Goal: Book appointment/travel/reservation

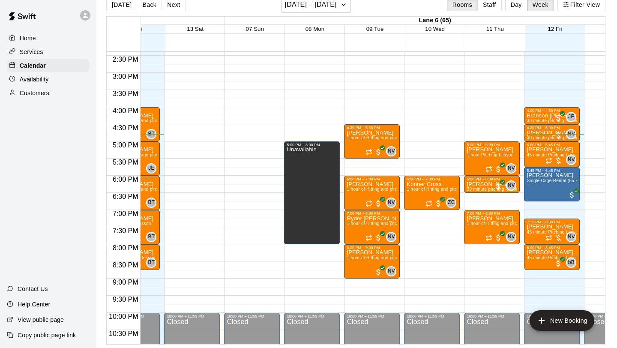
scroll to position [498, 2017]
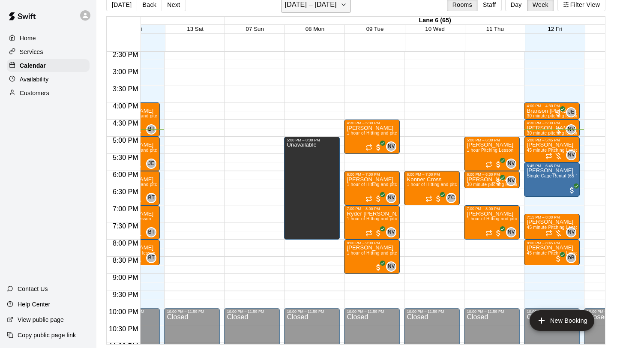
click at [337, 10] on h6 "[DATE] – [DATE]" at bounding box center [311, 5] width 52 height 12
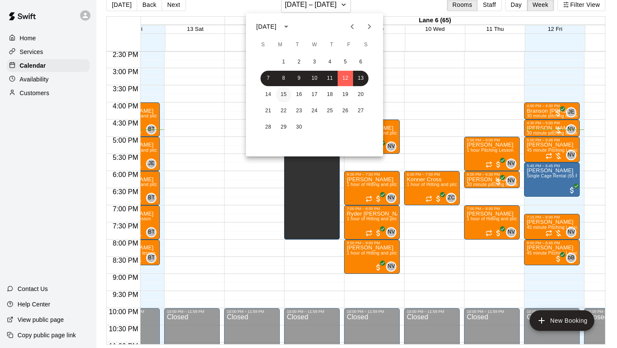
click at [286, 94] on button "15" at bounding box center [283, 94] width 15 height 15
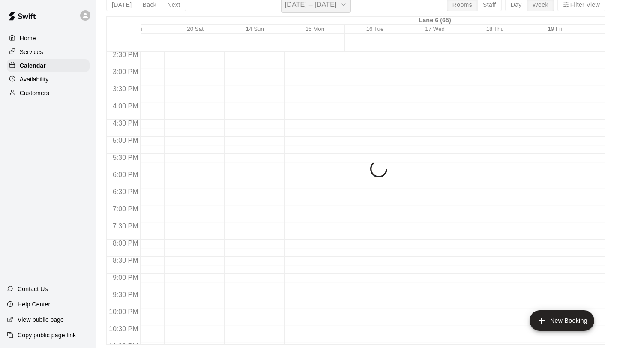
scroll to position [10, 0]
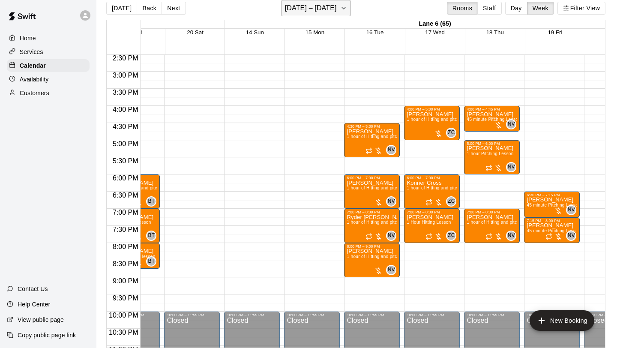
click at [346, 12] on icon "button" at bounding box center [343, 8] width 7 height 10
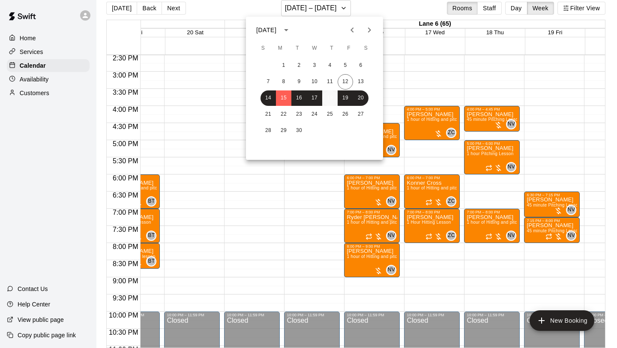
click at [332, 99] on button "18" at bounding box center [329, 97] width 15 height 15
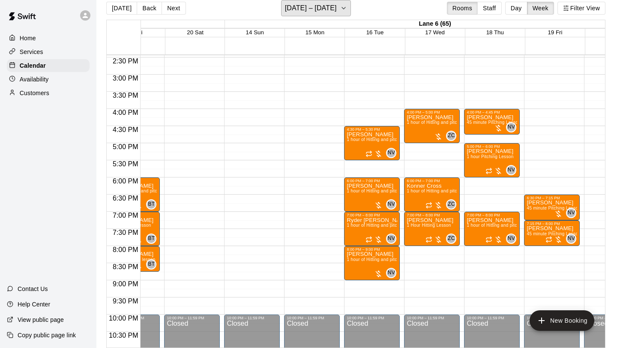
scroll to position [493, 2017]
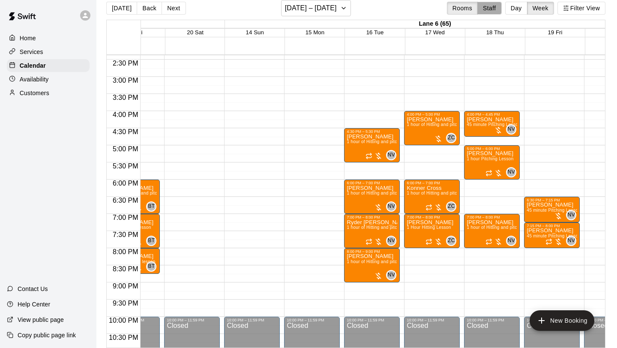
click at [487, 7] on button "Staff" at bounding box center [490, 8] width 24 height 13
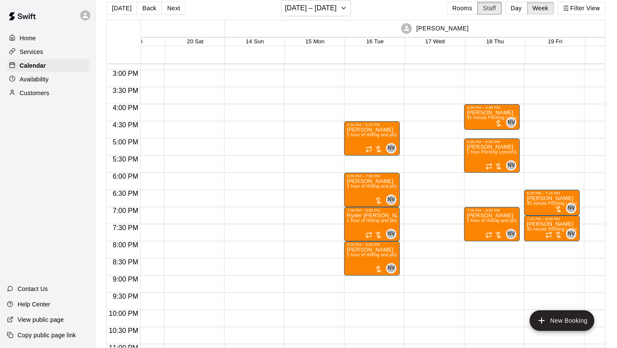
scroll to position [524, 2017]
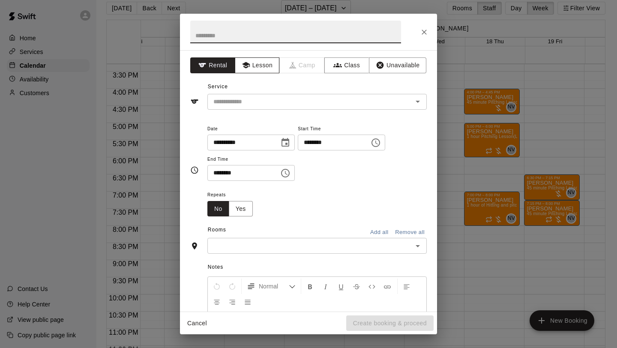
click at [254, 67] on button "Lesson" at bounding box center [257, 65] width 45 height 16
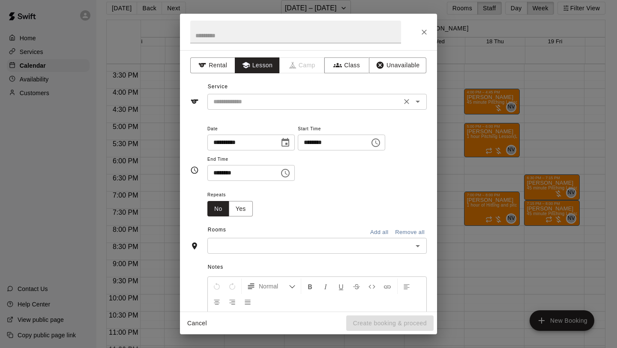
click at [265, 106] on input "text" at bounding box center [304, 101] width 189 height 11
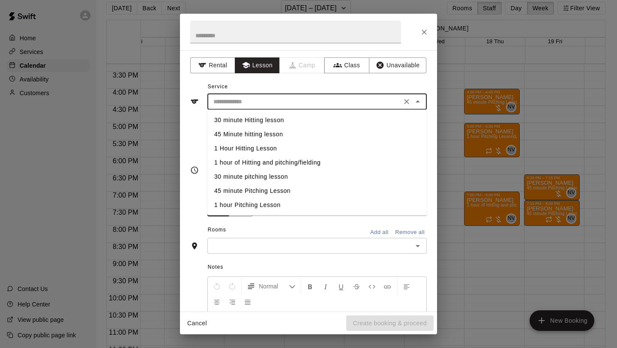
click at [257, 177] on li "30 minute pitching lesson" at bounding box center [318, 177] width 220 height 14
type input "**********"
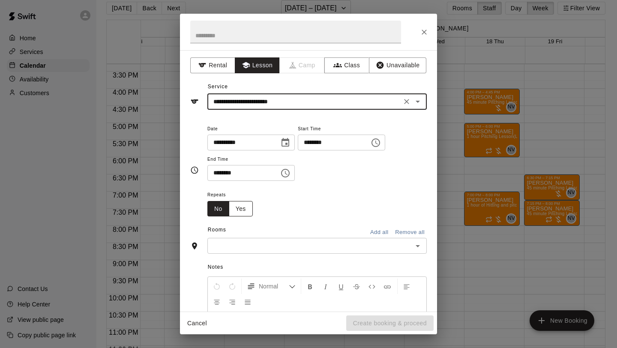
click at [243, 211] on button "Yes" at bounding box center [241, 209] width 24 height 16
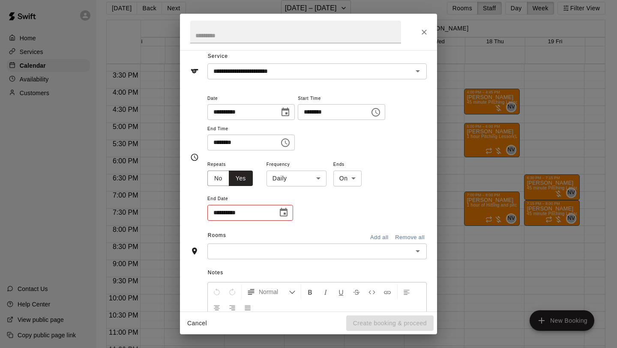
scroll to position [33, 0]
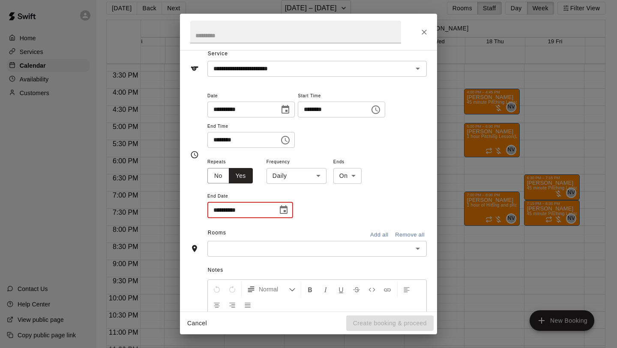
click at [223, 210] on input "**********" at bounding box center [240, 210] width 64 height 16
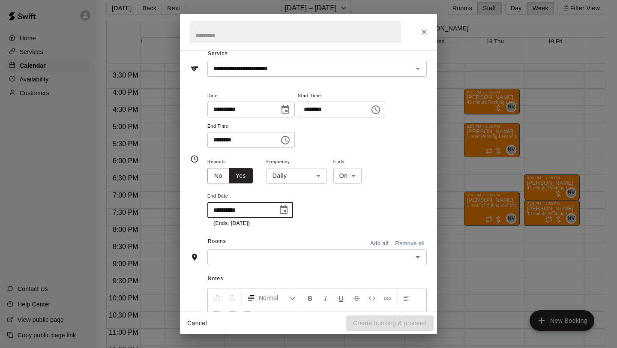
type input "**********"
click at [328, 203] on div "**********" at bounding box center [318, 191] width 220 height 71
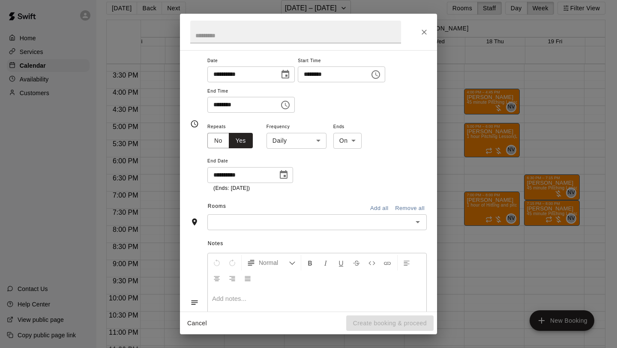
scroll to position [69, 0]
click at [419, 222] on icon "Open" at bounding box center [418, 222] width 10 height 10
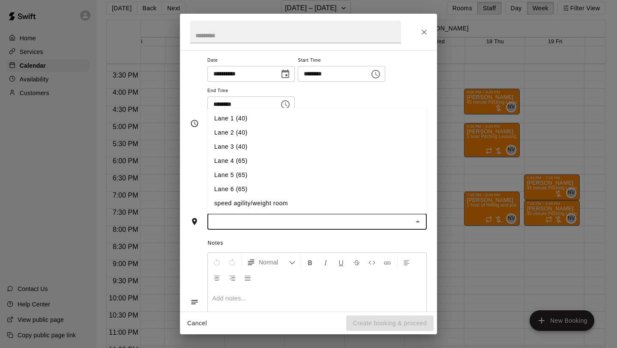
click at [279, 161] on li "Lane 4 (65)" at bounding box center [318, 161] width 220 height 14
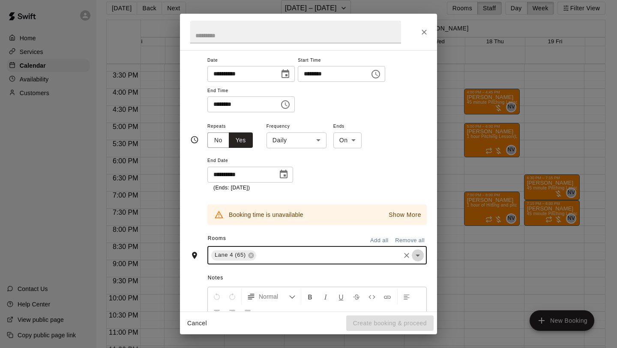
click at [417, 255] on icon "Open" at bounding box center [418, 256] width 4 height 2
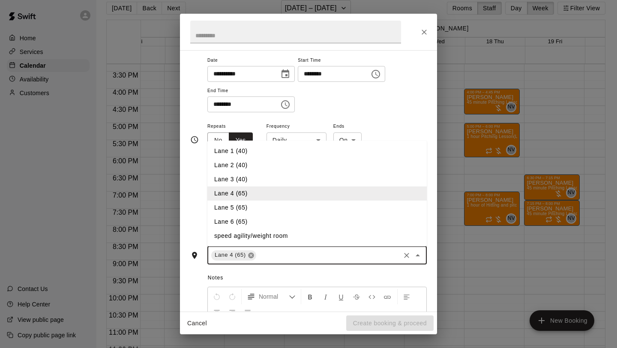
click at [251, 254] on icon at bounding box center [251, 255] width 7 height 7
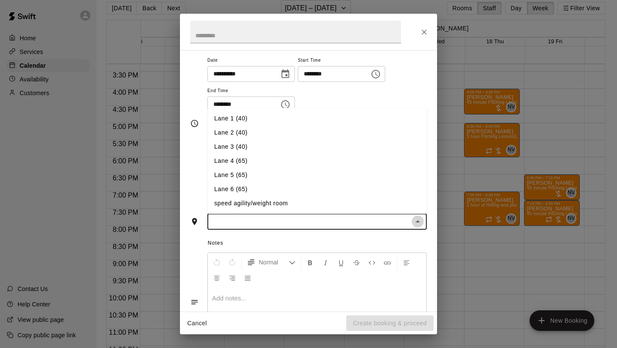
click at [421, 224] on icon "Close" at bounding box center [418, 222] width 10 height 10
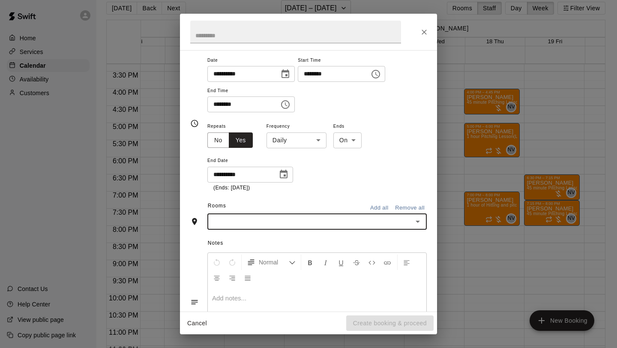
click at [421, 224] on icon "Open" at bounding box center [418, 222] width 10 height 10
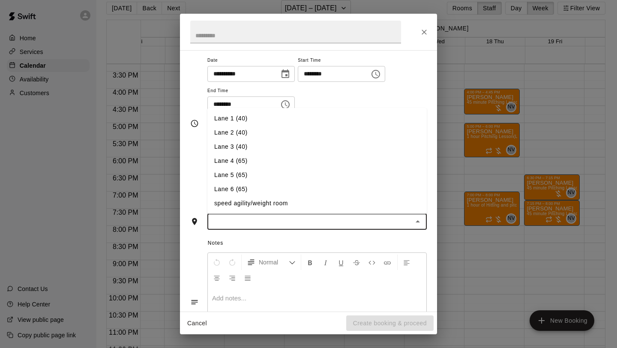
click at [252, 185] on li "Lane 6 (65)" at bounding box center [318, 189] width 220 height 14
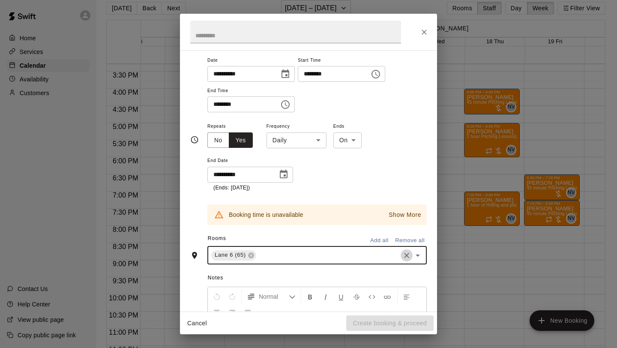
click at [405, 258] on icon "Clear" at bounding box center [407, 255] width 9 height 9
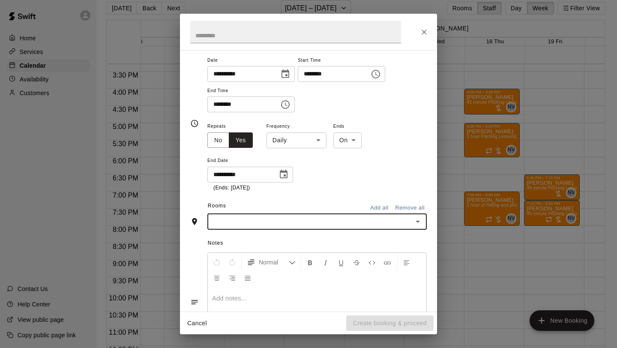
click at [418, 222] on icon "Open" at bounding box center [418, 222] width 4 height 2
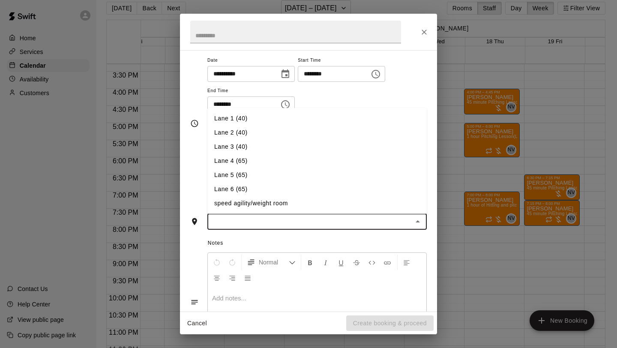
click at [272, 177] on li "Lane 5 (65)" at bounding box center [318, 175] width 220 height 14
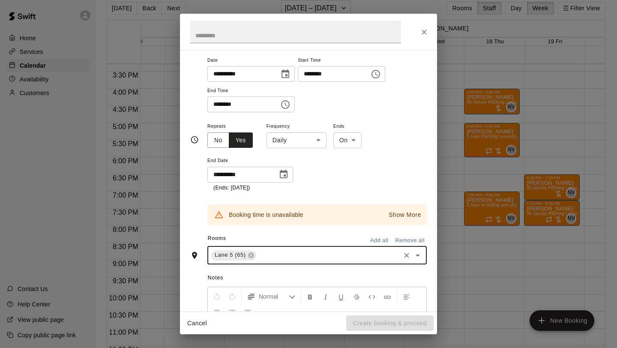
scroll to position [95, 0]
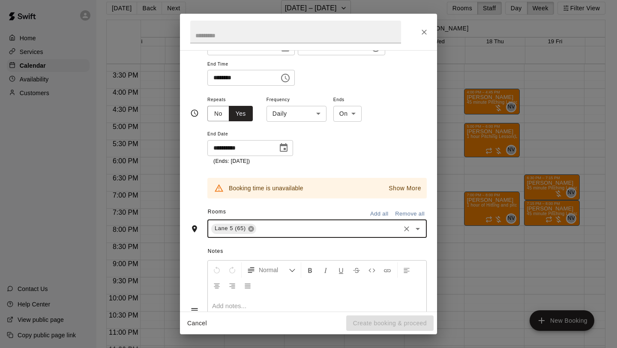
click at [250, 229] on icon at bounding box center [251, 229] width 6 height 6
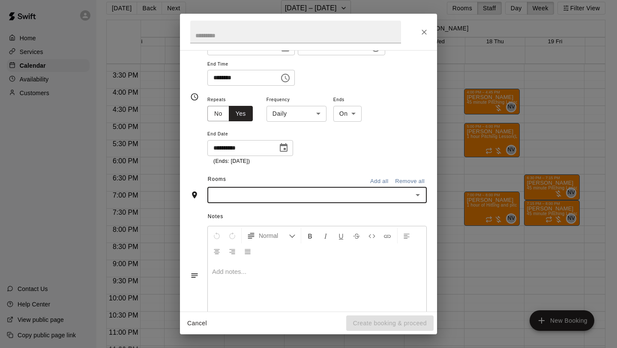
scroll to position [79, 0]
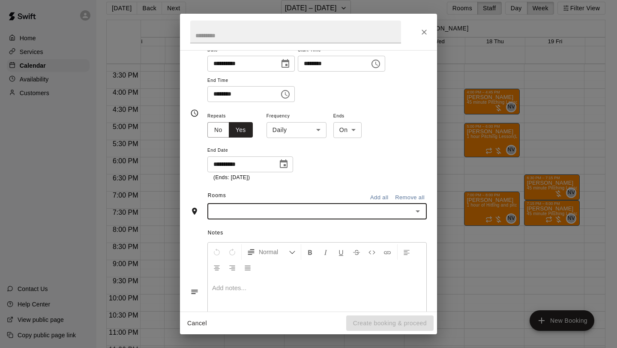
click at [418, 211] on icon "Open" at bounding box center [418, 212] width 4 height 2
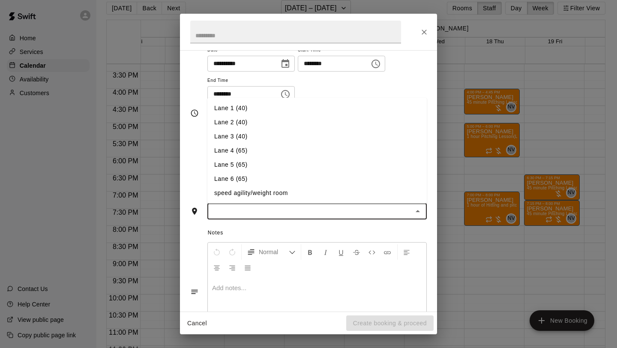
click at [268, 179] on li "Lane 6 (65)" at bounding box center [318, 179] width 220 height 14
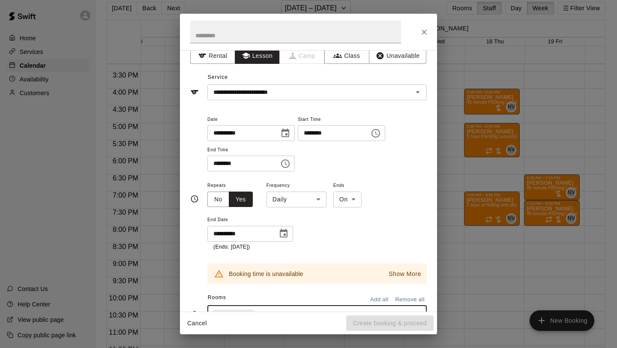
scroll to position [61, 0]
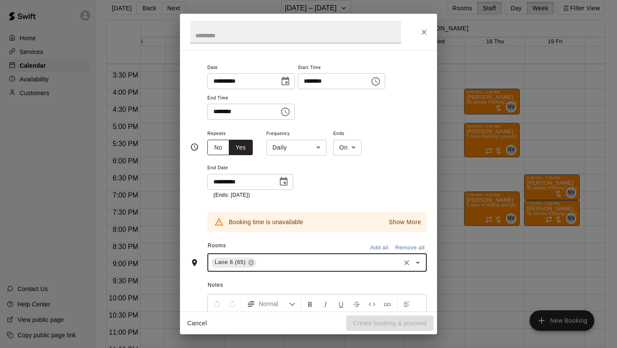
click at [216, 146] on button "No" at bounding box center [219, 148] width 22 height 16
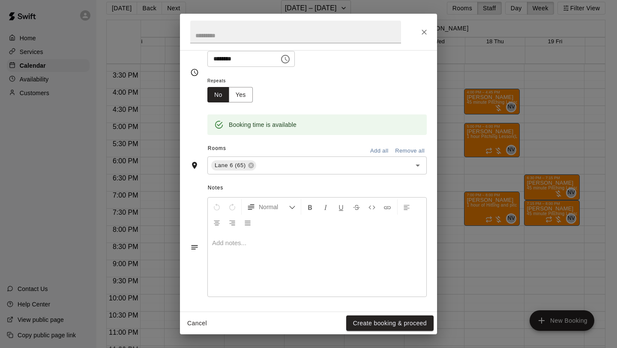
scroll to position [115, 0]
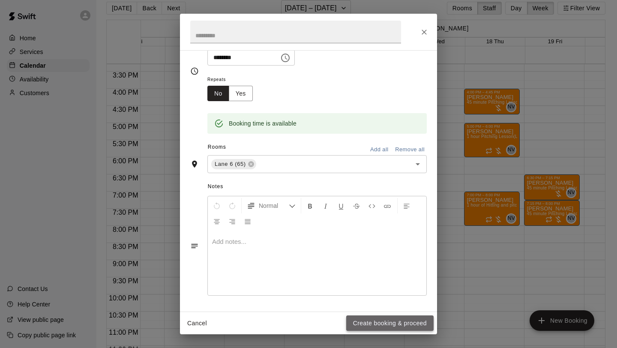
click at [394, 322] on button "Create booking & proceed" at bounding box center [389, 324] width 87 height 16
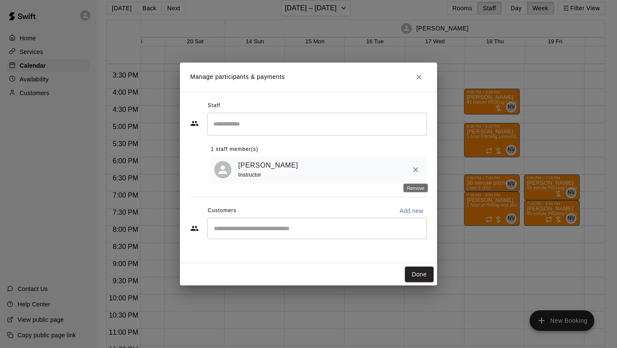
click at [414, 173] on icon "Remove" at bounding box center [416, 170] width 9 height 9
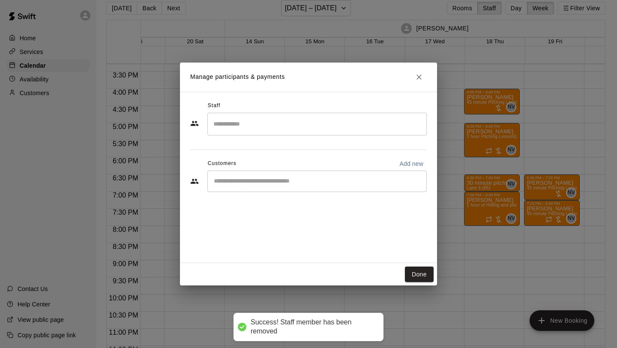
click at [299, 126] on input "Search staff" at bounding box center [317, 124] width 212 height 15
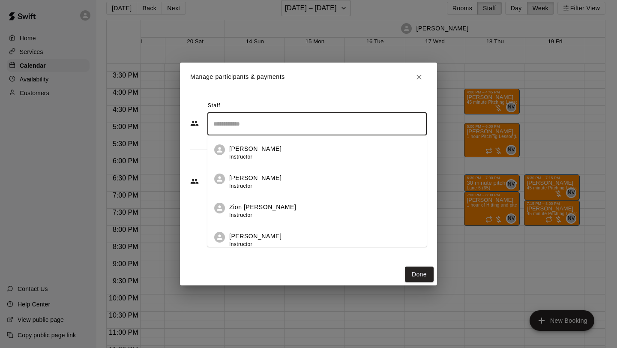
click at [280, 150] on div "[PERSON_NAME] Instructor" at bounding box center [324, 152] width 191 height 17
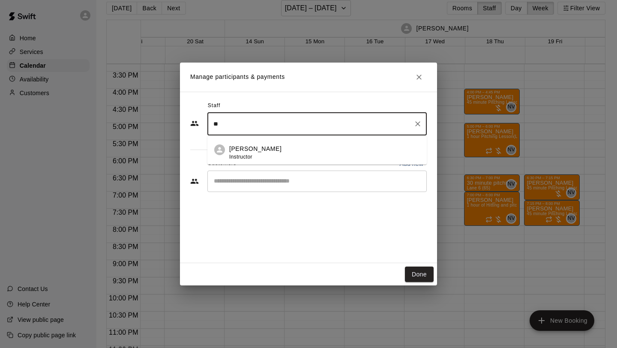
click at [272, 146] on div "[PERSON_NAME] Instructor" at bounding box center [324, 152] width 191 height 17
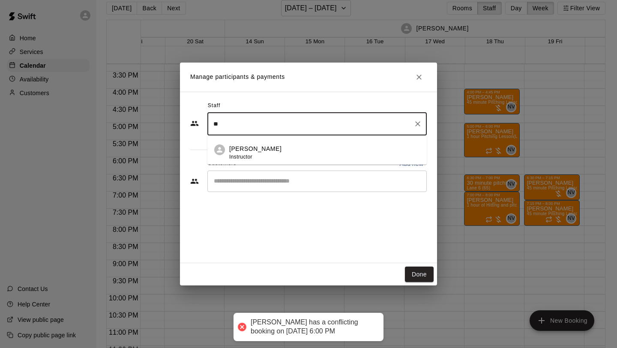
click at [272, 127] on input "**" at bounding box center [310, 124] width 199 height 15
click at [247, 154] on span "Instructor" at bounding box center [240, 157] width 23 height 6
type input "**"
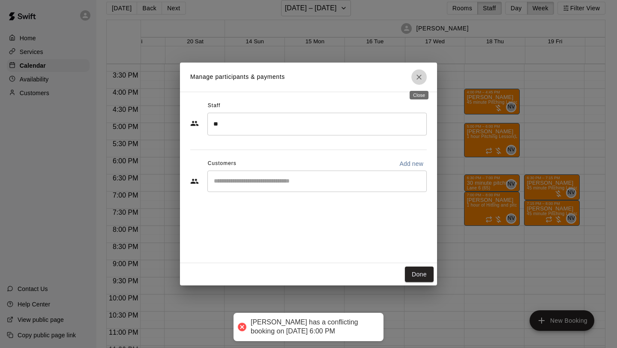
click at [422, 80] on icon "Close" at bounding box center [419, 77] width 9 height 9
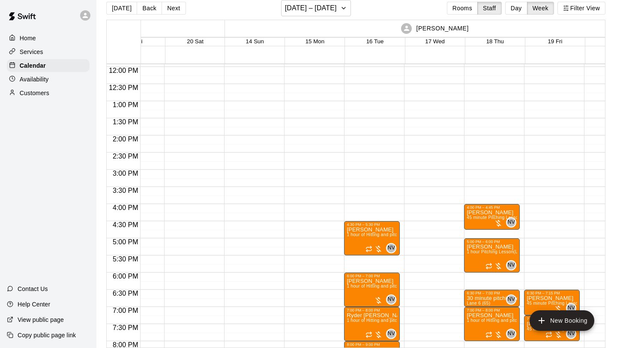
scroll to position [0, 0]
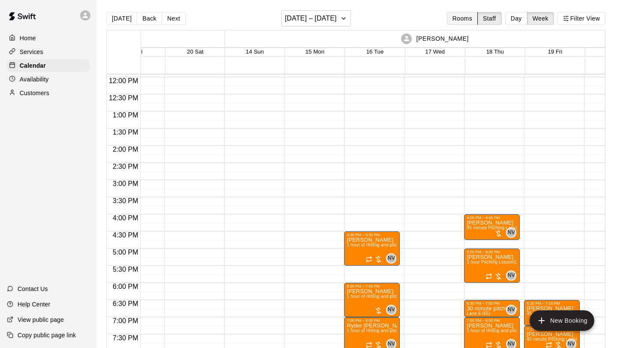
click at [463, 15] on button "Rooms" at bounding box center [462, 18] width 31 height 13
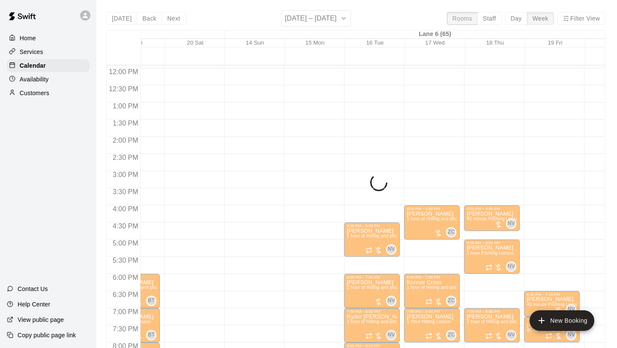
scroll to position [409, 0]
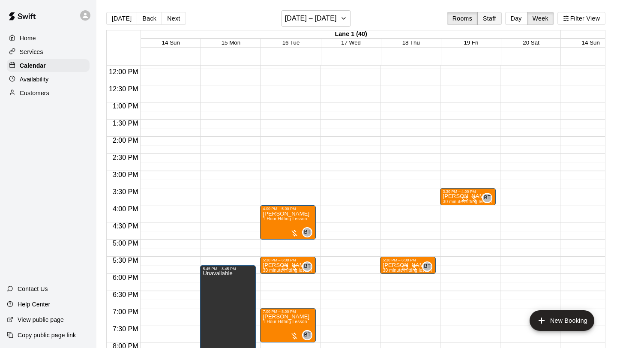
click at [487, 20] on button "Staff" at bounding box center [490, 18] width 24 height 13
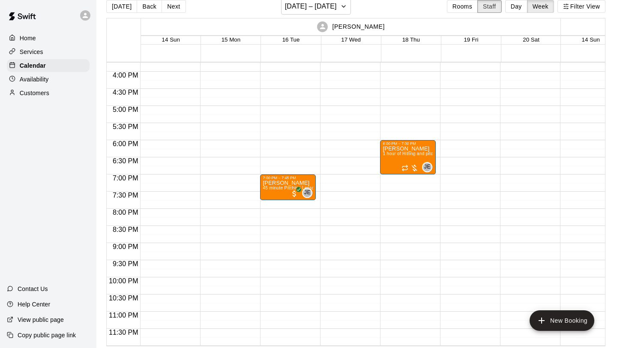
scroll to position [519, 0]
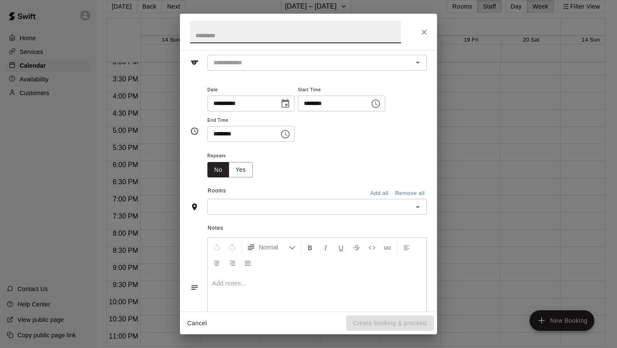
scroll to position [0, 0]
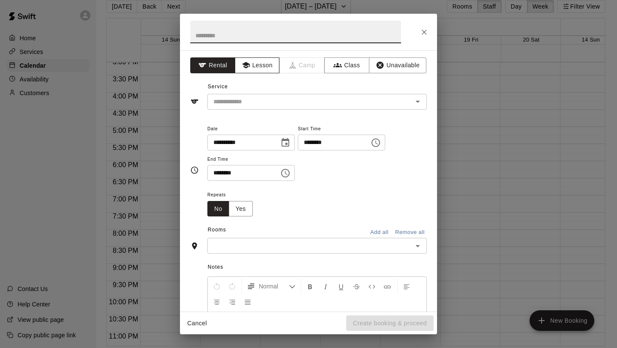
click at [261, 62] on button "Lesson" at bounding box center [257, 65] width 45 height 16
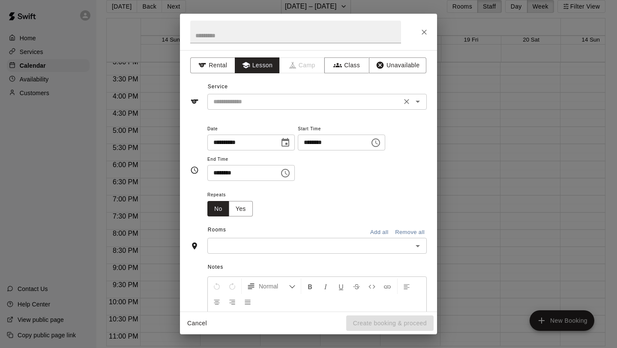
click at [277, 99] on input "text" at bounding box center [304, 101] width 189 height 11
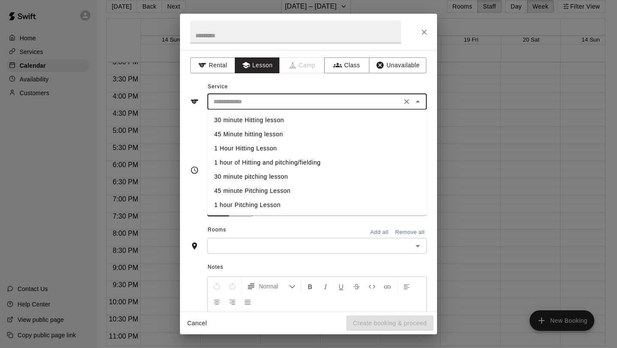
click at [274, 177] on li "30 minute pitching lesson" at bounding box center [318, 177] width 220 height 14
type input "**********"
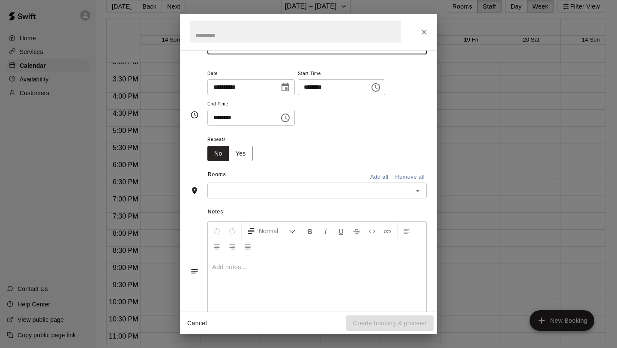
scroll to position [81, 0]
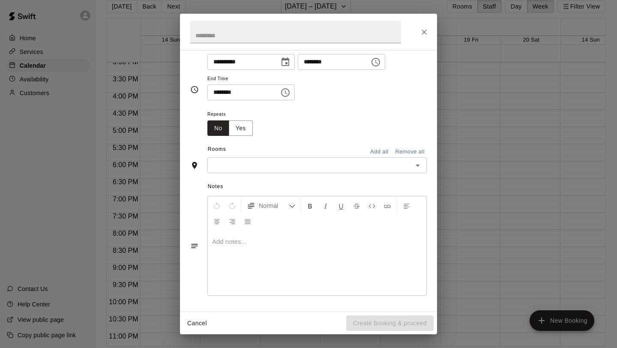
click at [406, 173] on div "Notes Normal Add notes..." at bounding box center [308, 239] width 237 height 132
click at [414, 168] on icon "Open" at bounding box center [418, 165] width 10 height 10
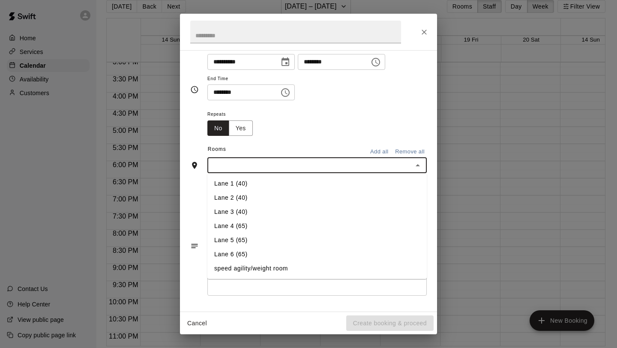
click at [259, 230] on li "Lane 4 (65)" at bounding box center [318, 226] width 220 height 14
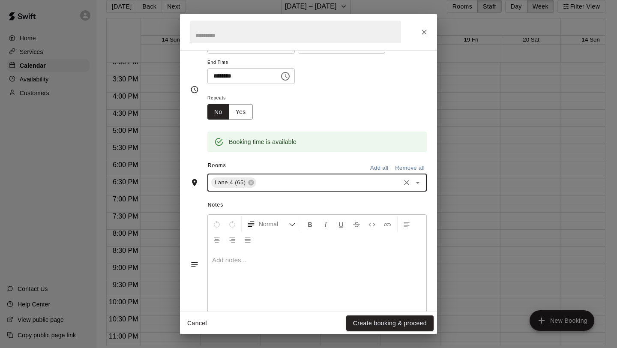
scroll to position [115, 0]
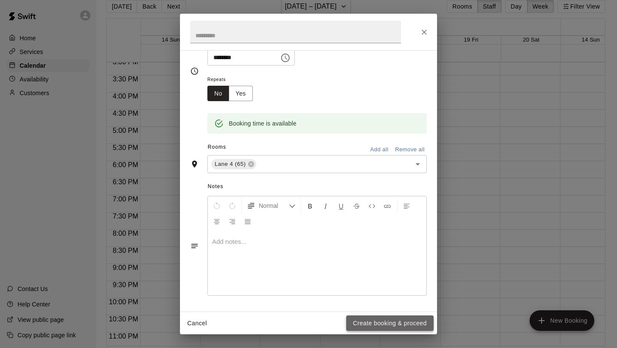
click at [390, 326] on button "Create booking & proceed" at bounding box center [389, 324] width 87 height 16
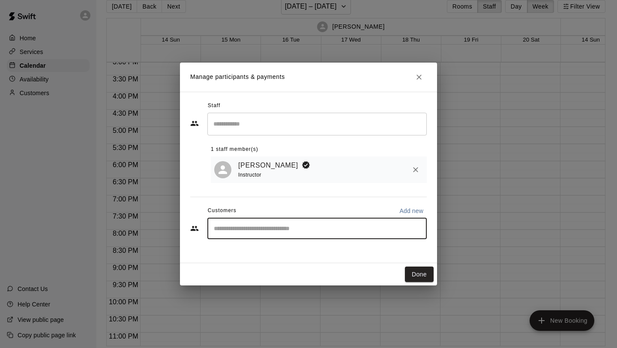
click at [265, 233] on input "Start typing to search customers..." at bounding box center [317, 228] width 212 height 9
type input "*****"
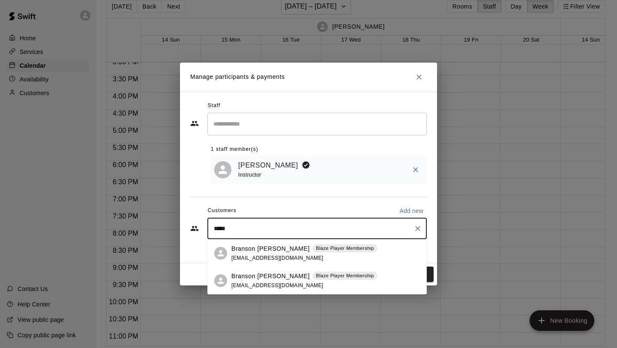
click at [256, 254] on div "Branson [PERSON_NAME] Blaze Player Membership [EMAIL_ADDRESS][DOMAIN_NAME]" at bounding box center [305, 253] width 146 height 18
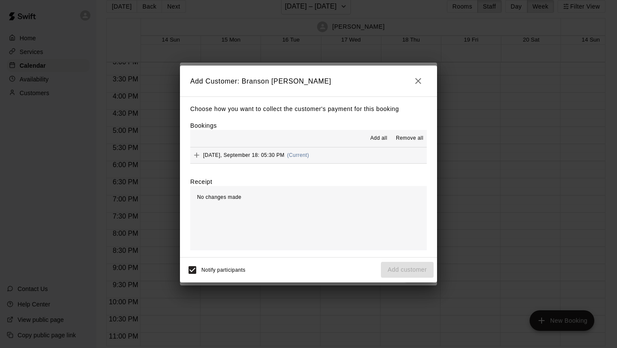
click at [338, 155] on button "[DATE], September 18: 05:30 PM (Current)" at bounding box center [308, 155] width 237 height 16
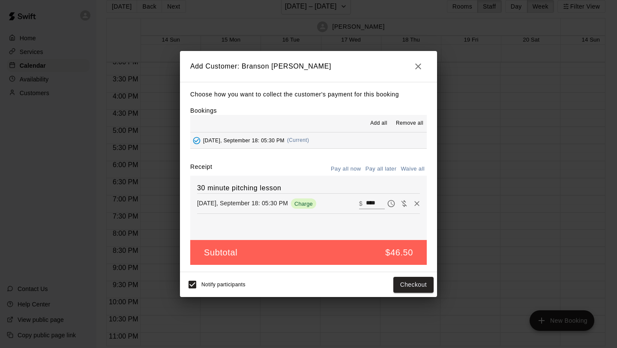
click at [388, 169] on button "Pay all later" at bounding box center [382, 168] width 36 height 13
click at [398, 282] on button "Add customer" at bounding box center [407, 285] width 53 height 16
